Goal: Information Seeking & Learning: Learn about a topic

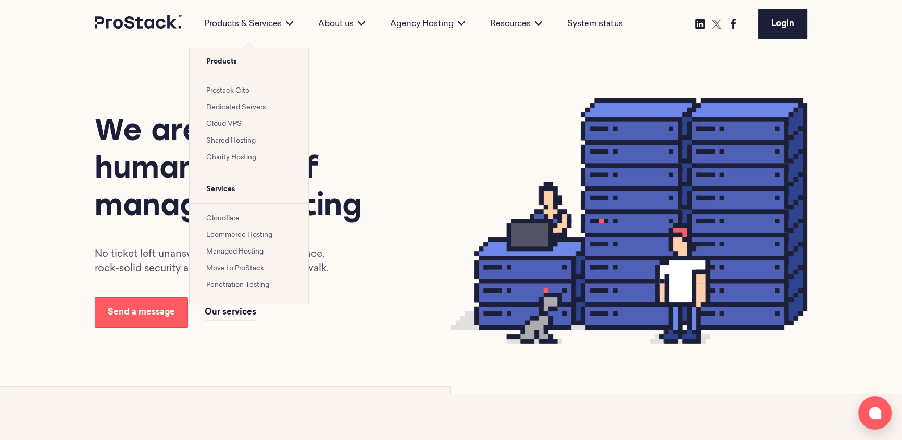
click at [242, 286] on link "Penetration Testing" at bounding box center [237, 285] width 63 height 7
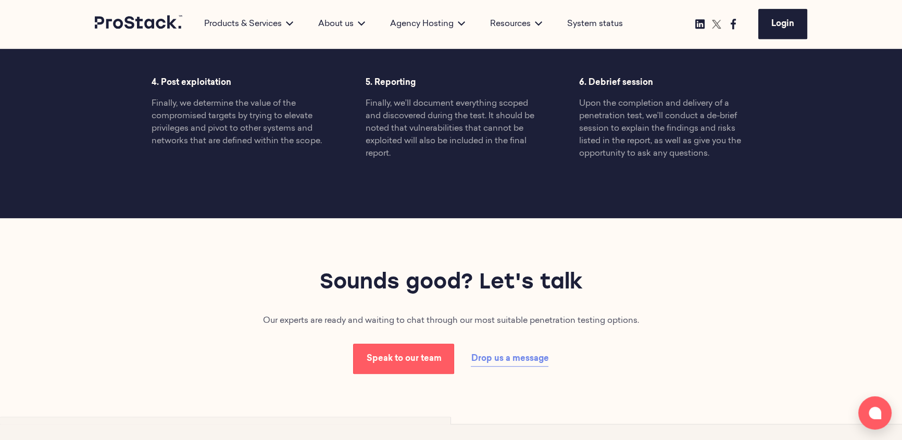
scroll to position [899, 0]
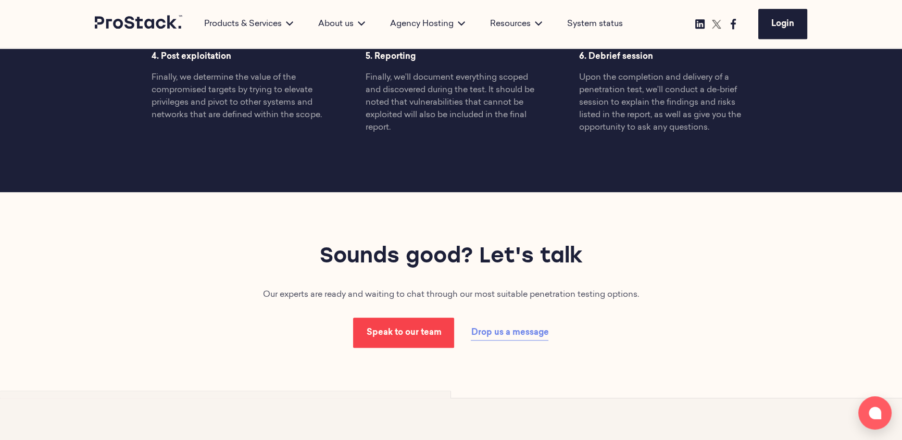
click at [411, 331] on span "Speak to our team" at bounding box center [403, 333] width 75 height 8
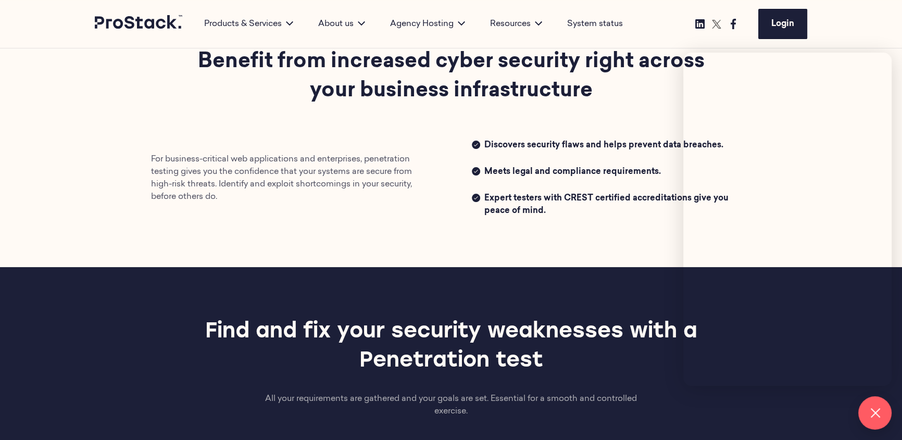
scroll to position [331, 0]
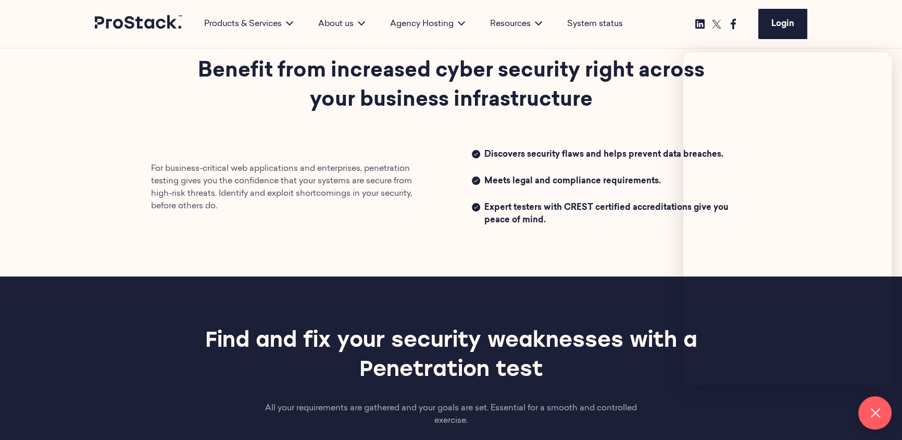
drag, startPoint x: 560, startPoint y: 223, endPoint x: 484, endPoint y: 205, distance: 78.2
click at [484, 208] on span "Expert testers with CREST certified accreditations give you peace of mind." at bounding box center [617, 213] width 267 height 25
copy span "Expert testers with CREST certified accreditations give you peace of mind."
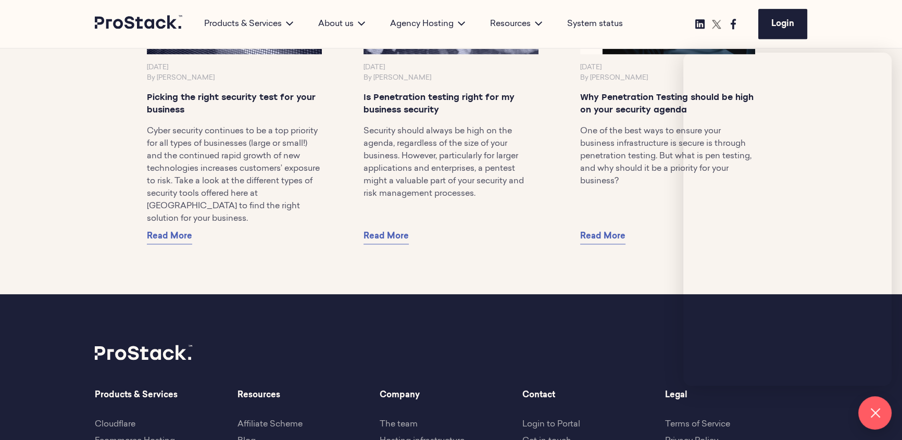
scroll to position [1751, 0]
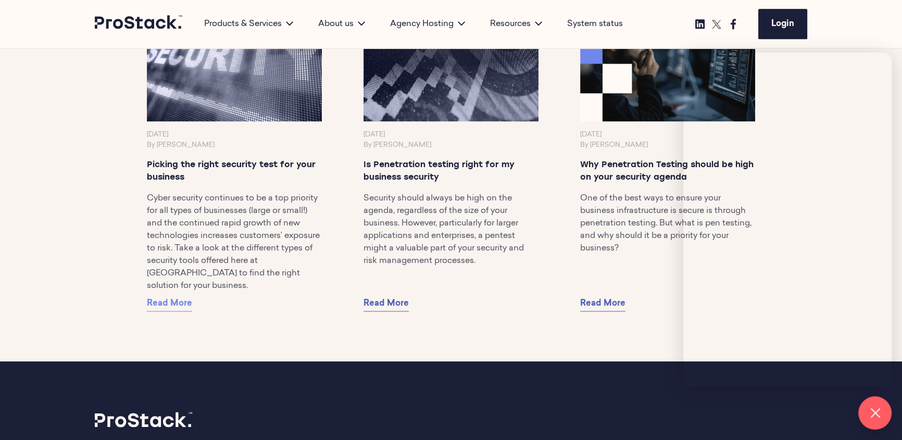
click at [182, 304] on span "Read More" at bounding box center [169, 303] width 45 height 8
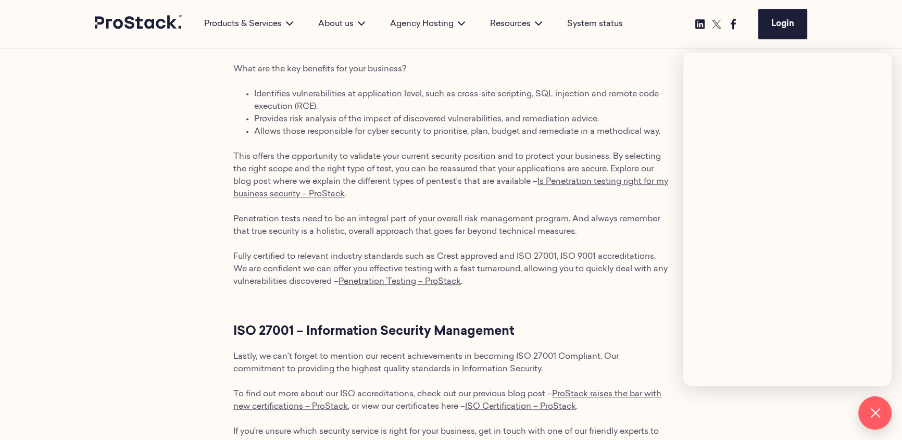
scroll to position [1183, 0]
click at [318, 405] on span "ProStack raises the bar with new certifications – ProStack" at bounding box center [447, 400] width 428 height 21
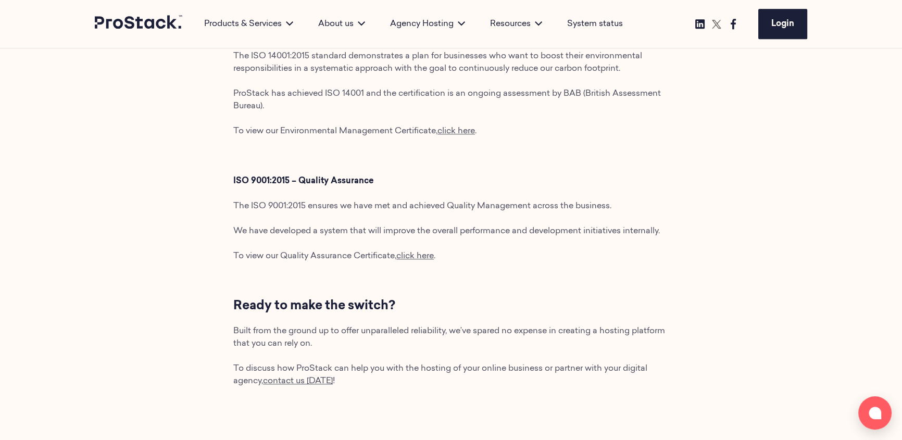
scroll to position [852, 0]
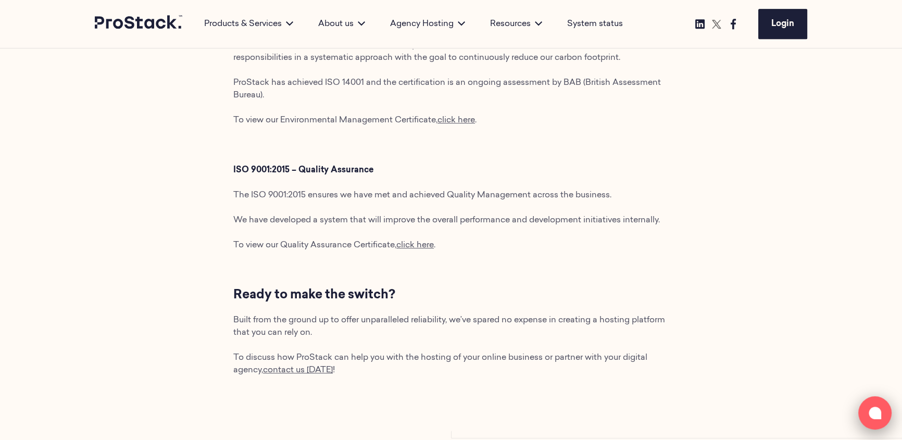
click at [877, 414] on icon at bounding box center [874, 413] width 12 height 12
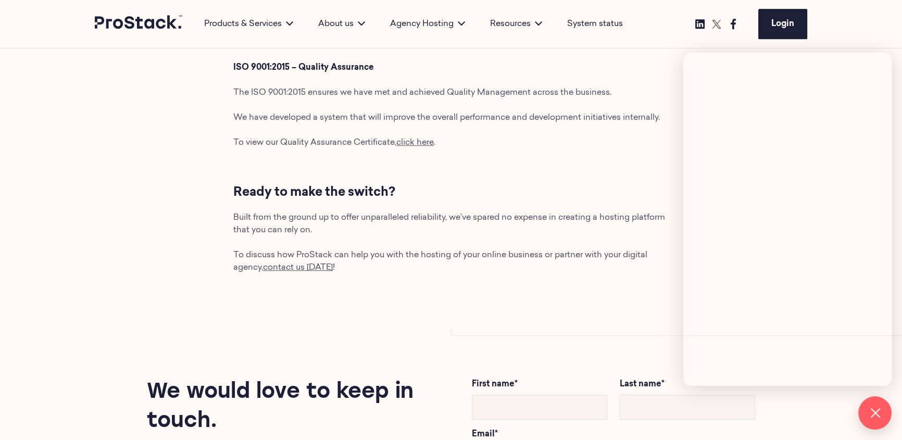
scroll to position [1041, 0]
